Goal: Task Accomplishment & Management: Complete application form

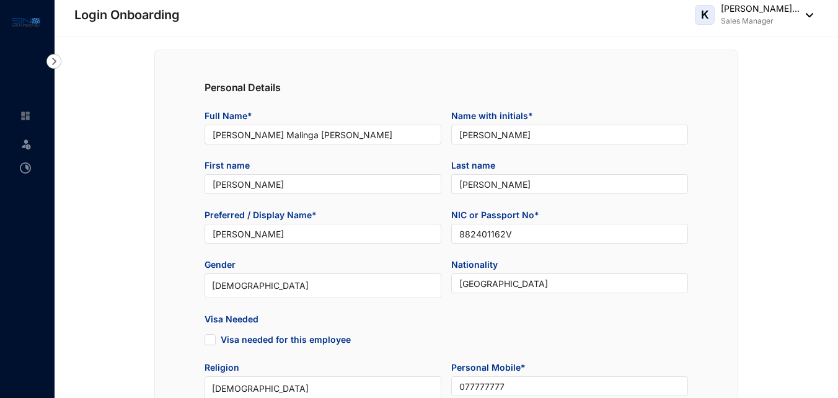
click at [25, 112] on img at bounding box center [25, 115] width 11 height 11
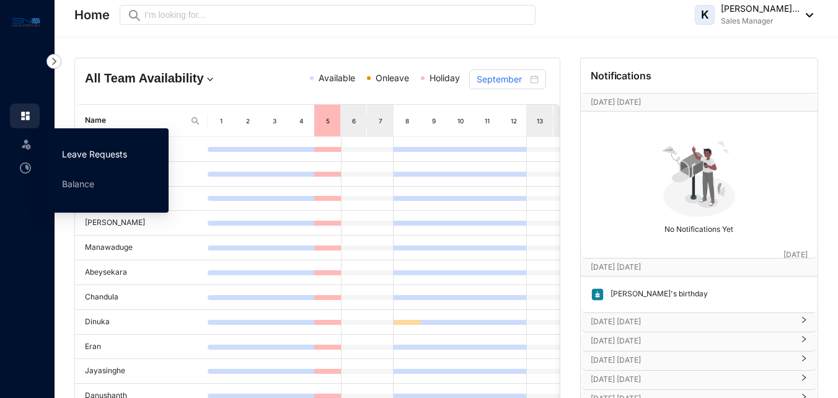
click at [85, 151] on link "Leave Requests" at bounding box center [94, 154] width 65 height 11
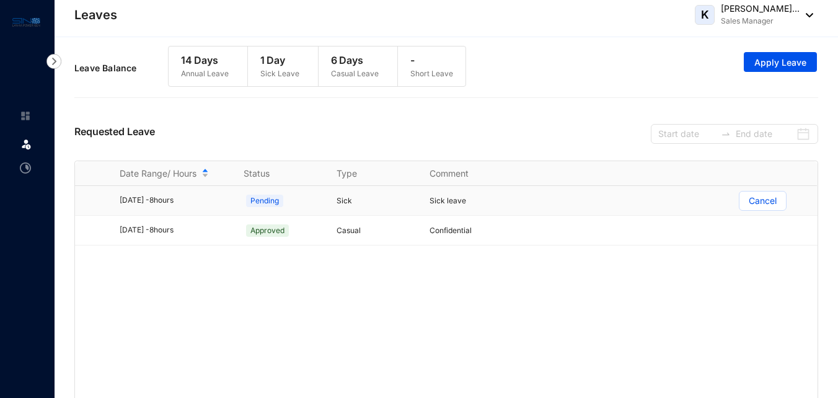
click at [740, 203] on span at bounding box center [763, 201] width 47 height 19
click at [740, 204] on input "Cancel" at bounding box center [740, 204] width 0 height 0
click at [764, 200] on p "Cancel" at bounding box center [763, 201] width 28 height 19
click at [740, 204] on input "Cancel" at bounding box center [740, 204] width 0 height 0
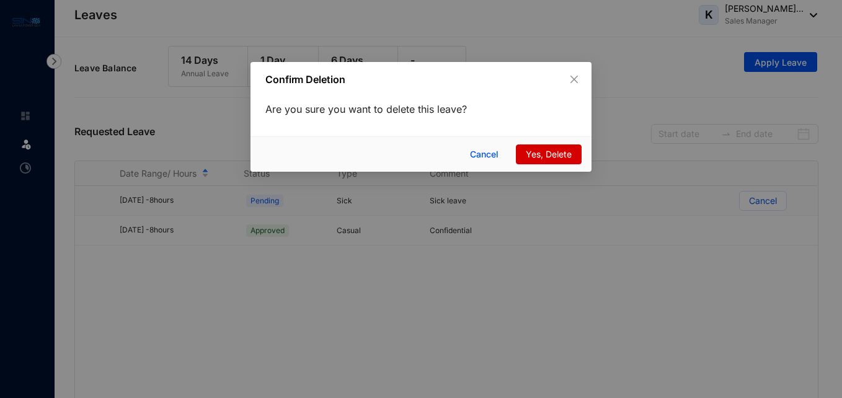
click at [536, 152] on span "Yes, Delete" at bounding box center [549, 155] width 46 height 14
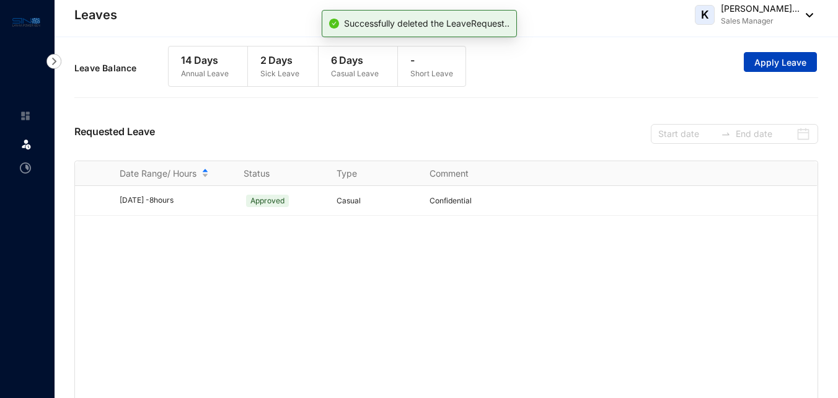
click at [749, 61] on button "Apply Leave" at bounding box center [780, 62] width 73 height 20
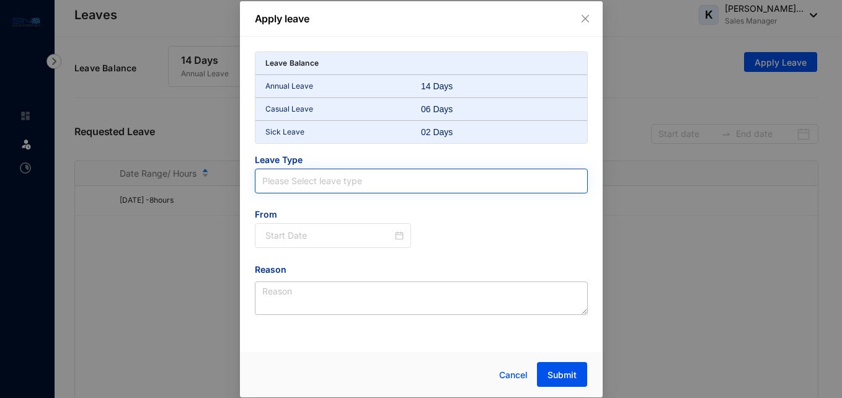
click at [360, 189] on input "search" at bounding box center [421, 181] width 318 height 24
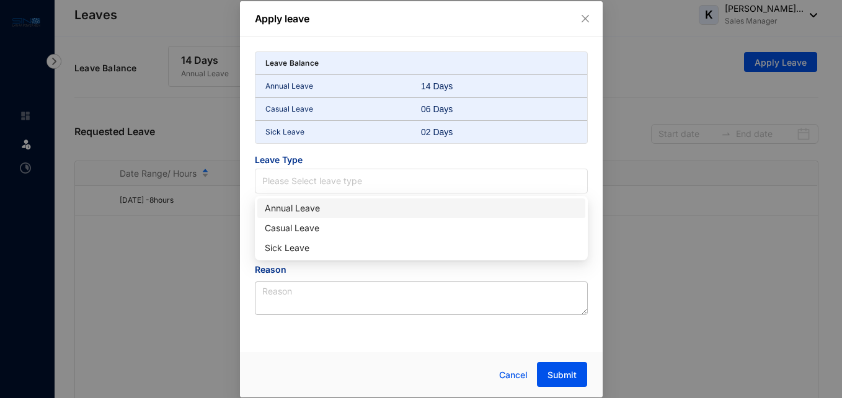
click at [357, 207] on div "Annual Leave" at bounding box center [421, 209] width 313 height 14
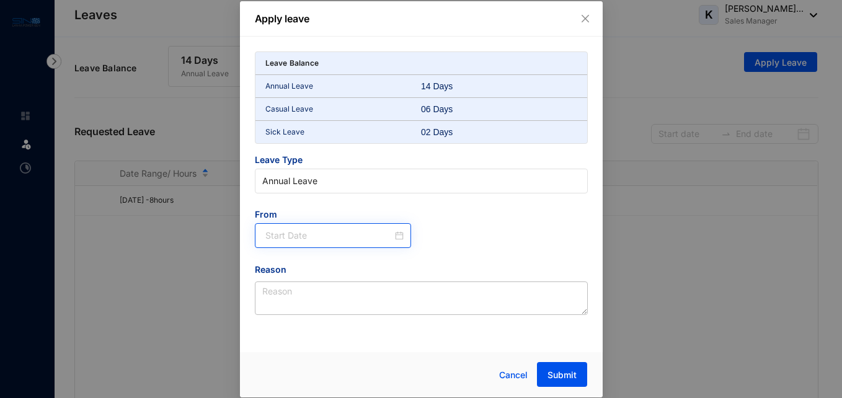
click at [401, 244] on div at bounding box center [333, 235] width 157 height 25
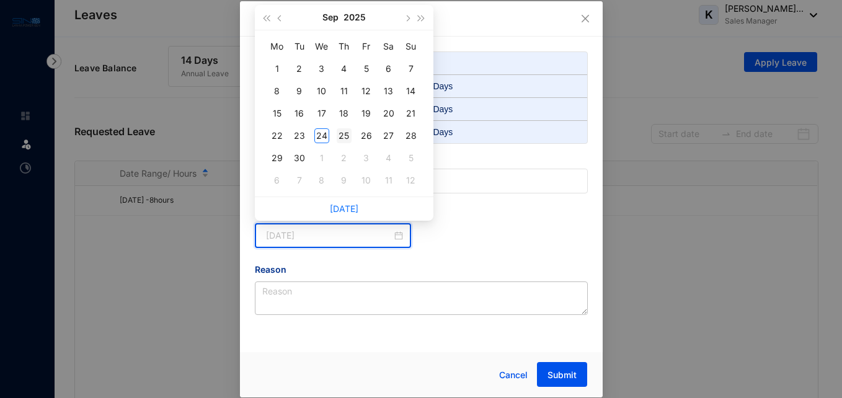
type input "[DATE]"
click at [347, 137] on div "25" at bounding box center [344, 135] width 15 height 15
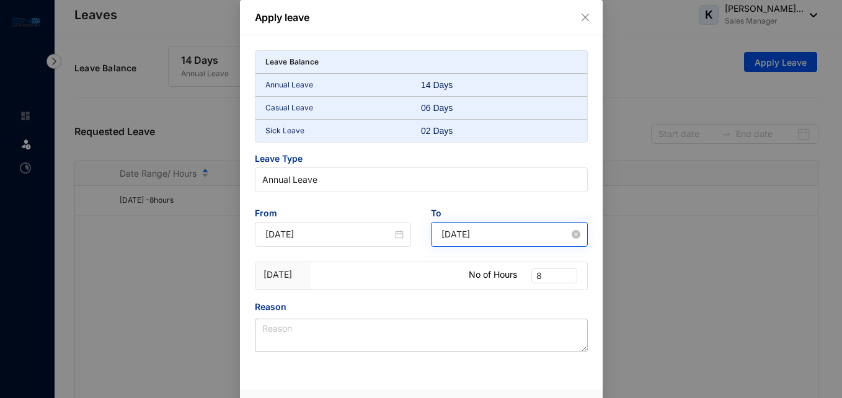
click at [582, 238] on div "[DATE]" at bounding box center [509, 234] width 157 height 25
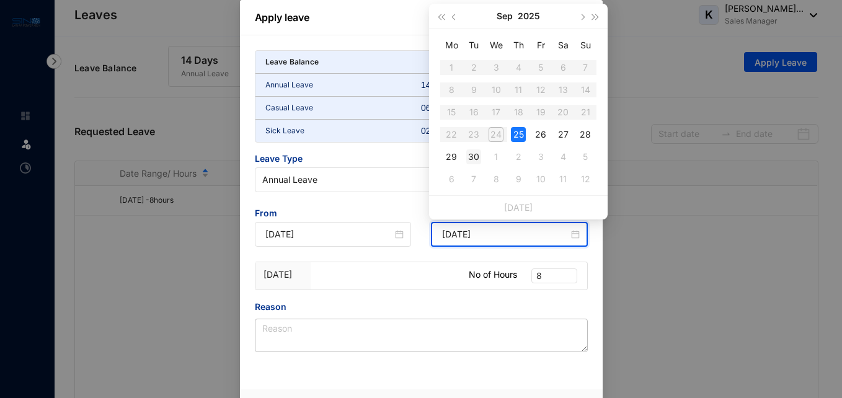
type input "[DATE]"
click at [475, 161] on div "30" at bounding box center [473, 156] width 15 height 15
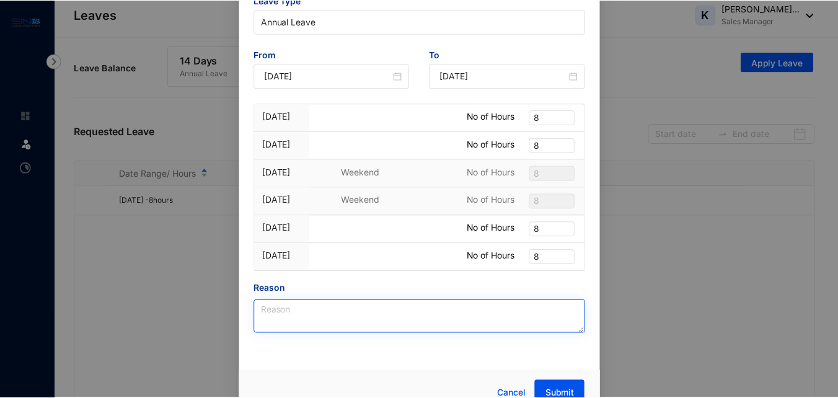
scroll to position [176, 0]
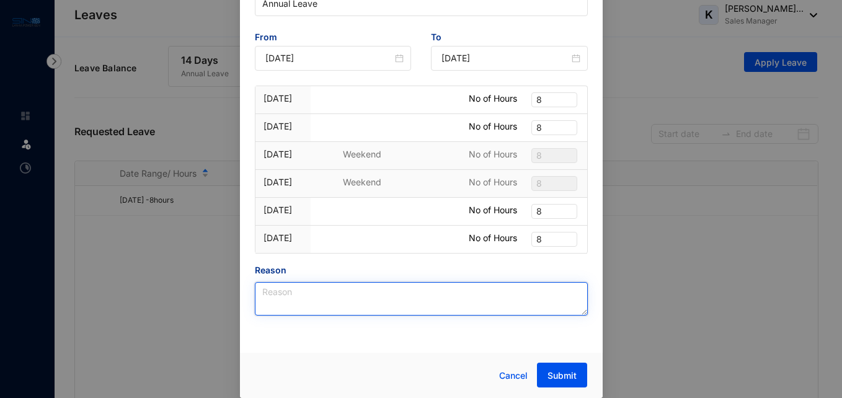
click at [360, 290] on textarea "Reason" at bounding box center [421, 298] width 333 height 33
type textarea "Confidential"
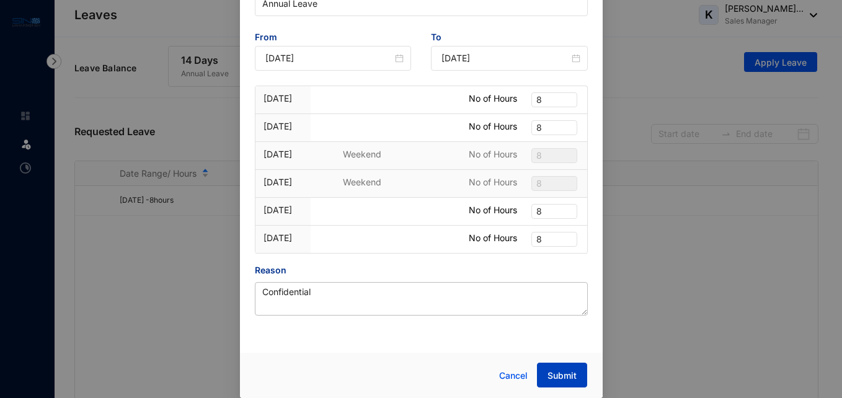
click at [579, 377] on button "Submit" at bounding box center [562, 375] width 50 height 25
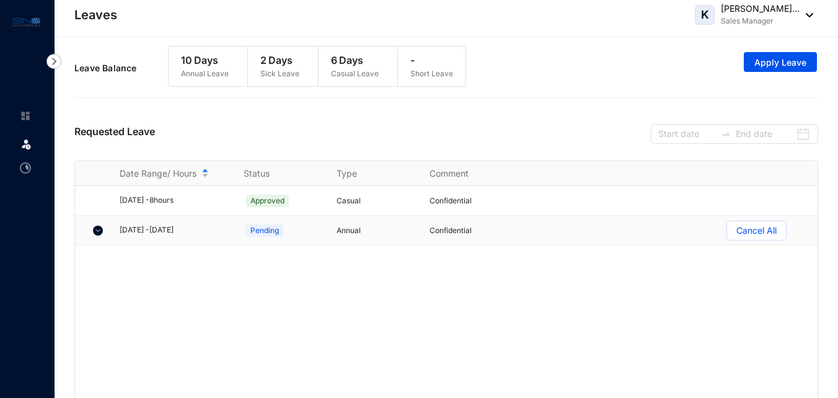
click at [94, 234] on img at bounding box center [98, 231] width 10 height 10
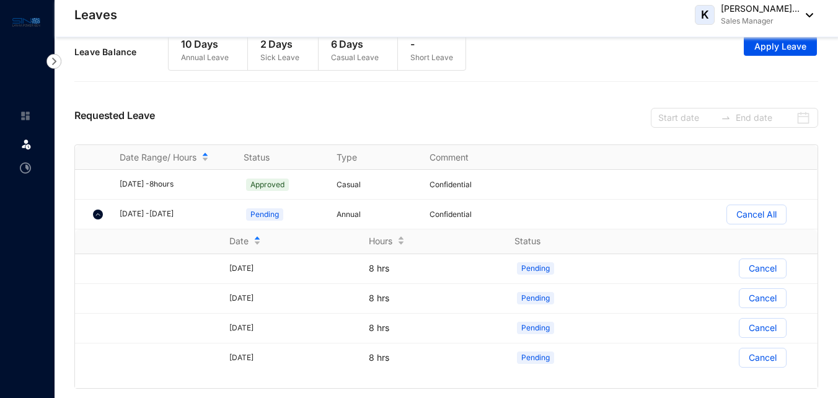
scroll to position [22, 0]
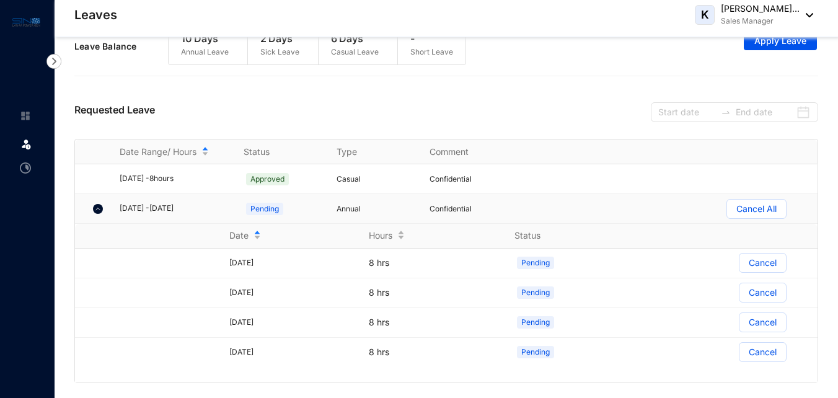
click at [101, 210] on img at bounding box center [98, 209] width 10 height 10
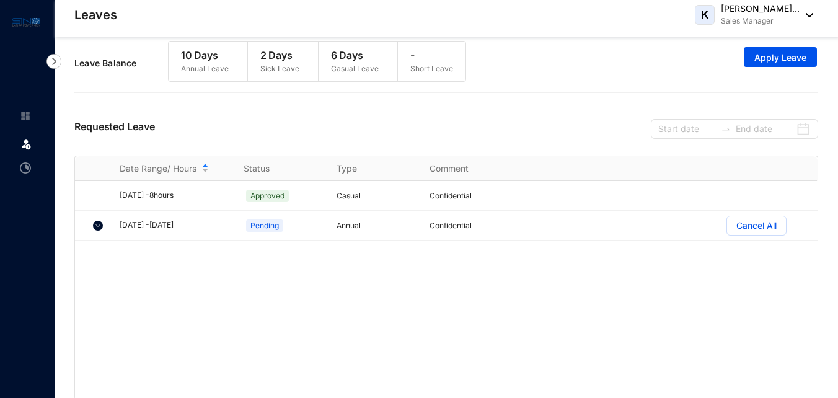
scroll to position [0, 0]
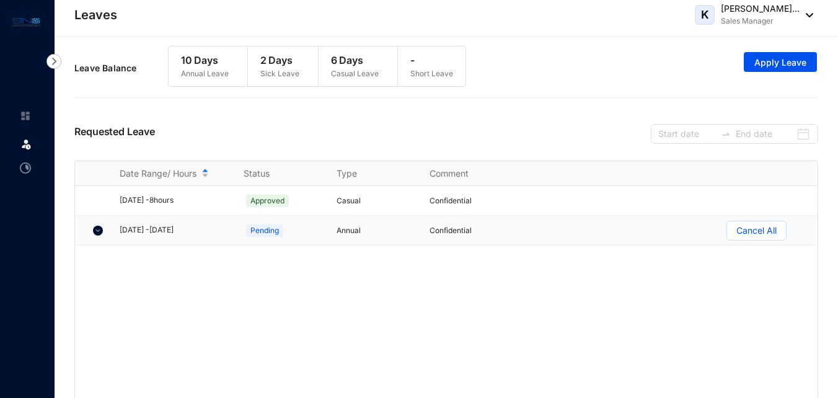
click at [94, 227] on img at bounding box center [98, 231] width 10 height 10
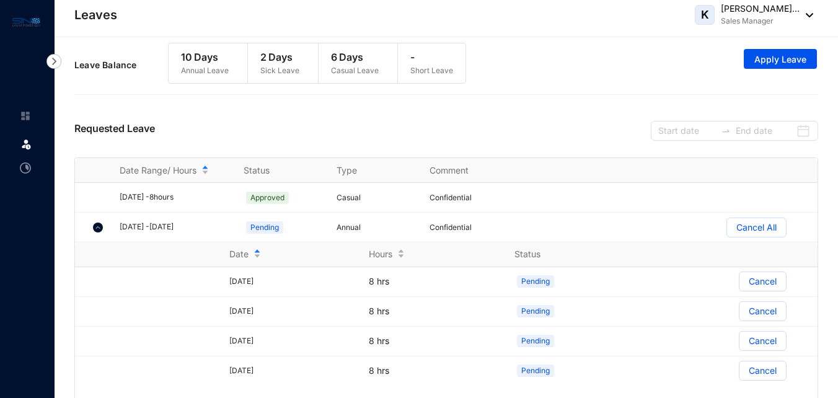
scroll to position [22, 0]
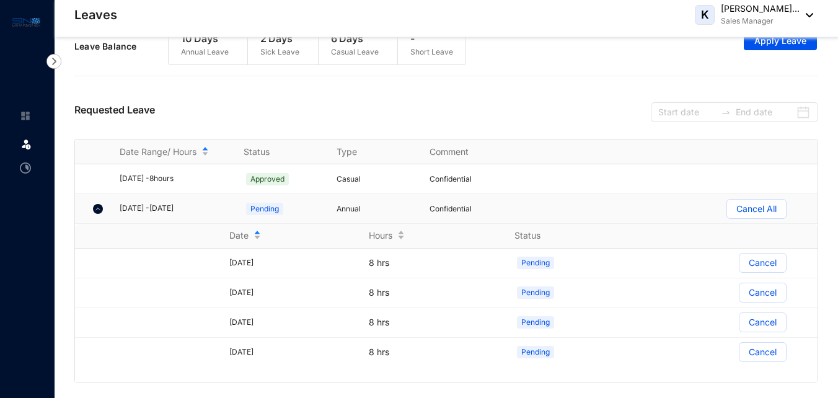
click at [96, 210] on img at bounding box center [98, 209] width 10 height 10
